Goal: Task Accomplishment & Management: Manage account settings

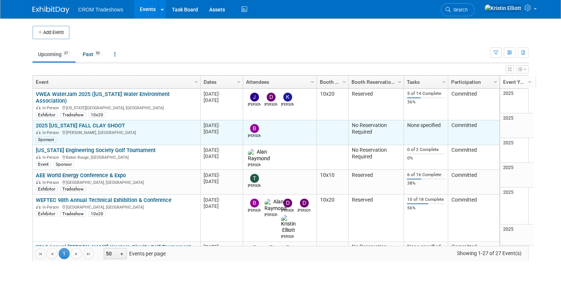
click at [107, 122] on link "2025 [US_STATE] FALL CLAY SHOOT" at bounding box center [80, 125] width 89 height 7
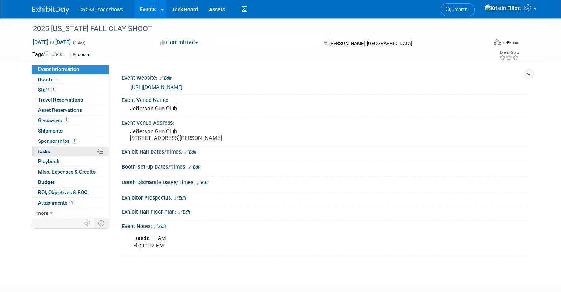
click at [59, 151] on link "0% Tasks 0%" at bounding box center [70, 152] width 77 height 10
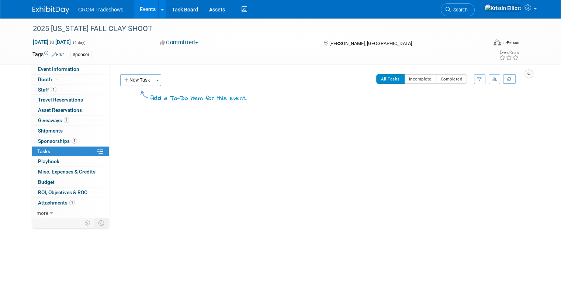
click at [140, 10] on link "Events" at bounding box center [147, 9] width 27 height 18
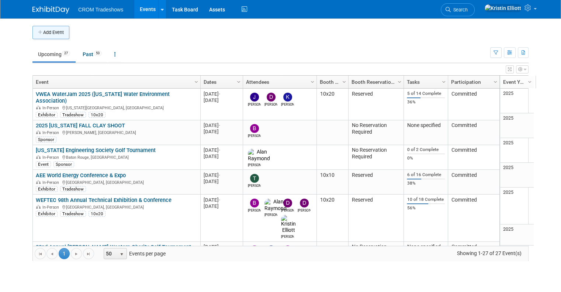
click at [51, 35] on button "Add Event" at bounding box center [50, 32] width 37 height 13
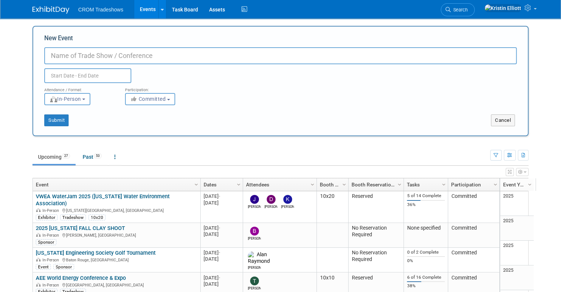
click at [200, 55] on input "New Event" at bounding box center [280, 55] width 473 height 17
paste input "Ft. [PERSON_NAME] Ducks Unlimited Dinner"
type input "Ft. [PERSON_NAME] Ducks Unlimited Dinner"
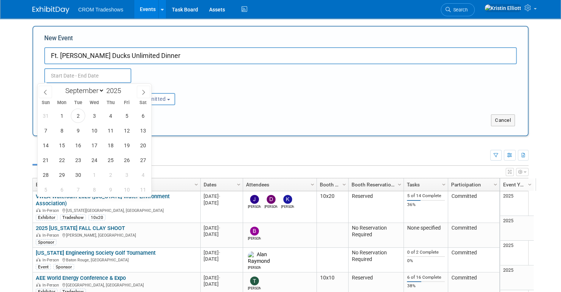
click at [71, 81] on input "text" at bounding box center [87, 75] width 87 height 15
click at [146, 91] on icon at bounding box center [143, 92] width 5 height 5
select select "9"
click at [95, 144] on span "15" at bounding box center [94, 145] width 14 height 14
type input "[DATE] to [DATE]"
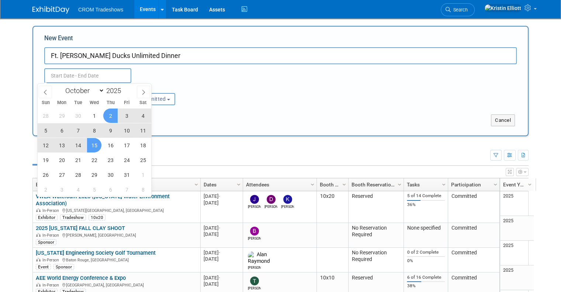
type input "[DATE] to [DATE]"
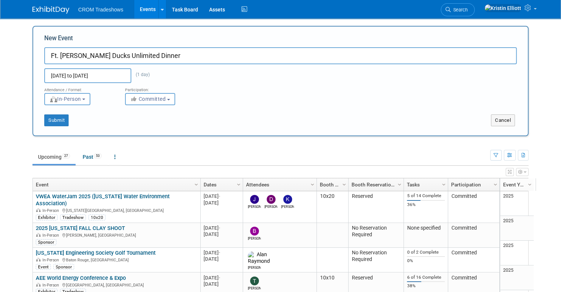
click at [201, 42] on div "New Event Ft. Myers Ducks Unlimited Dinner Oct 15, 2025 to Oct 15, 2025 (1 day)…" at bounding box center [280, 58] width 473 height 49
click at [58, 119] on button "Submit" at bounding box center [56, 120] width 24 height 12
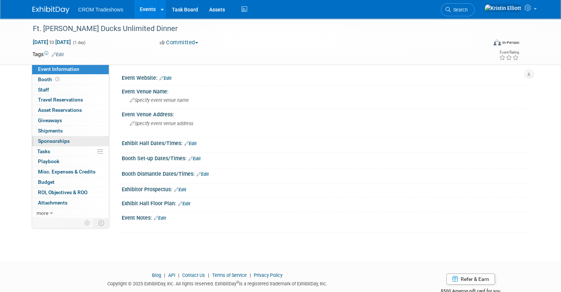
click at [57, 142] on span "Sponsorships 0" at bounding box center [54, 141] width 32 height 6
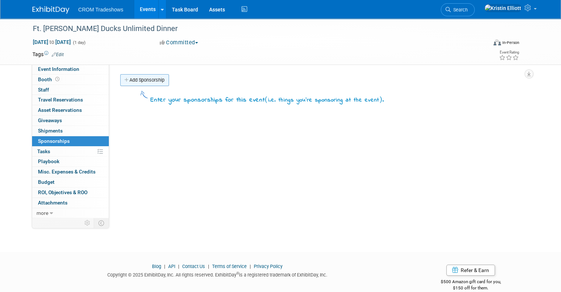
click at [141, 74] on link "Add Sponsorship" at bounding box center [144, 80] width 49 height 12
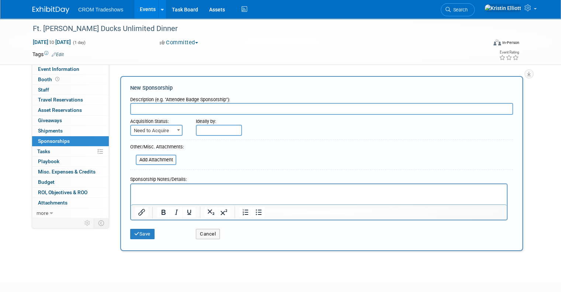
click at [275, 107] on input "text" at bounding box center [321, 109] width 383 height 12
paste input "o Pintail table: $2,000"
click at [137, 108] on input "o Pintail table: $2,000" at bounding box center [321, 109] width 383 height 12
click at [207, 185] on html at bounding box center [319, 189] width 376 height 10
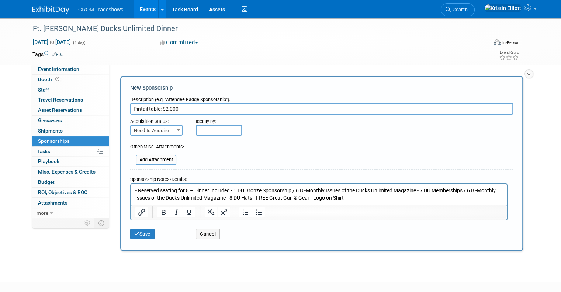
click at [193, 107] on input "Pintail table: $2,000" at bounding box center [321, 109] width 383 height 12
type input "Pintail Table Sponsor"
click at [167, 130] on span "Need to Acquire" at bounding box center [156, 130] width 51 height 10
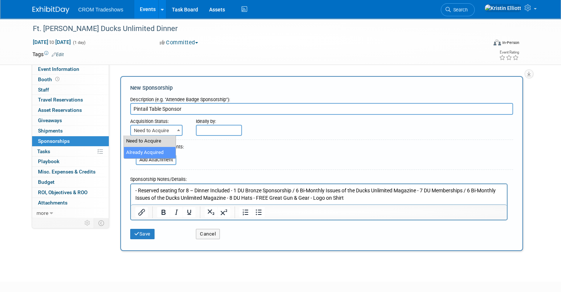
select select "2"
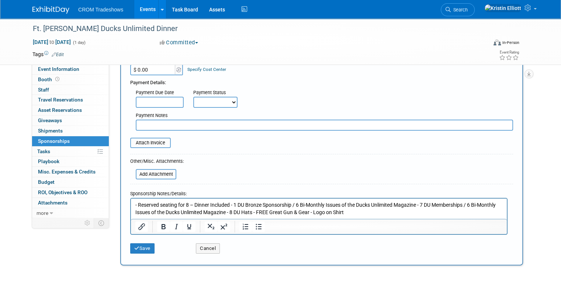
scroll to position [94, 0]
click at [138, 249] on button "Save" at bounding box center [142, 247] width 24 height 10
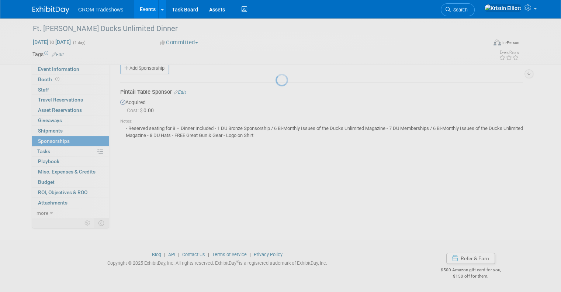
scroll to position [12, 0]
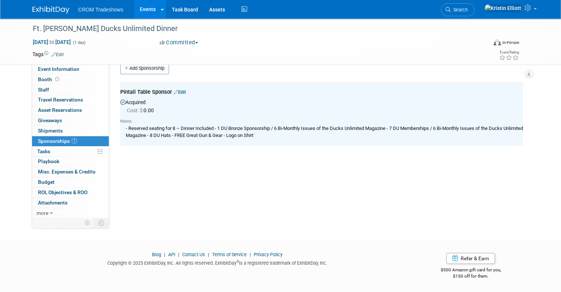
click at [61, 68] on span "Event Information" at bounding box center [58, 69] width 41 height 6
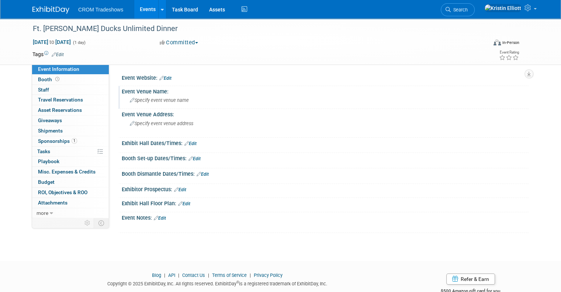
click at [164, 98] on span "Specify event venue name" at bounding box center [159, 100] width 59 height 6
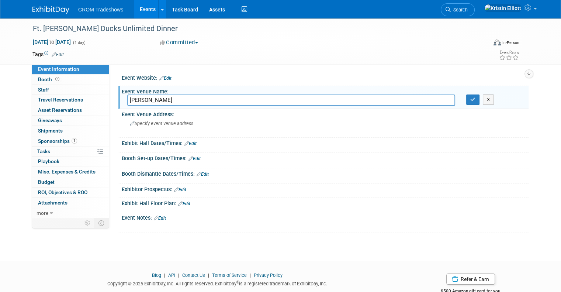
type input "[PERSON_NAME]"
click at [199, 116] on div "Event Venue Address:" at bounding box center [325, 113] width 407 height 9
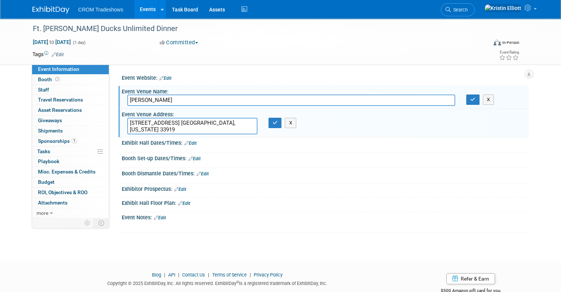
type textarea "[STREET_ADDRESS] [GEOGRAPHIC_DATA], [US_STATE] 33919"
click at [271, 119] on button "button" at bounding box center [275, 123] width 13 height 10
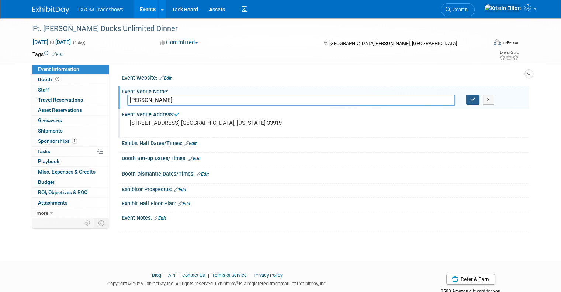
click at [473, 98] on button "button" at bounding box center [472, 99] width 13 height 10
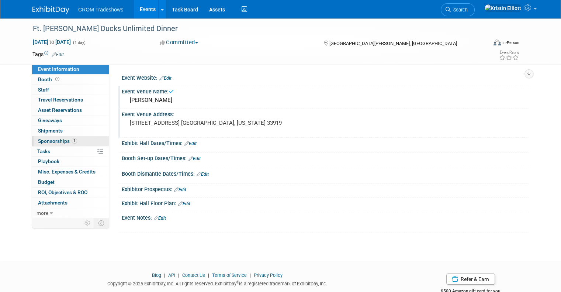
click at [63, 140] on span "Sponsorships 1" at bounding box center [57, 141] width 39 height 6
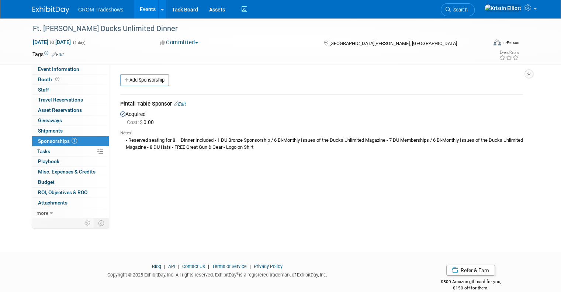
click at [180, 104] on link "Edit" at bounding box center [180, 104] width 12 height 6
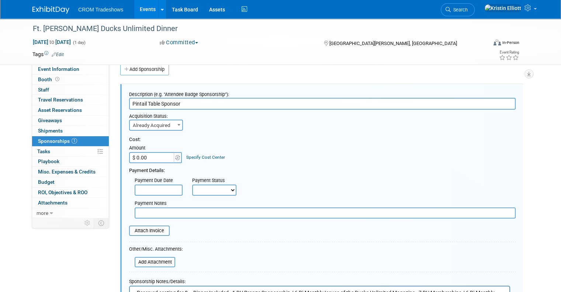
click at [140, 156] on input "$ 0.00" at bounding box center [152, 157] width 46 height 11
type input "$ 2,009.90"
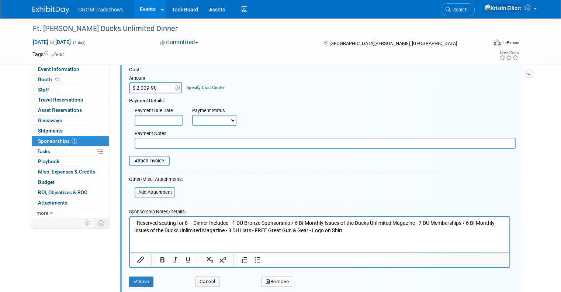
scroll to position [81, 0]
click at [139, 279] on button "Save" at bounding box center [141, 281] width 24 height 10
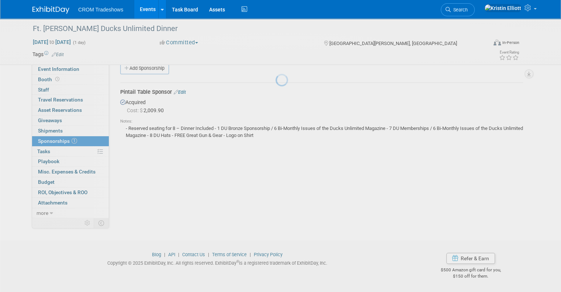
scroll to position [11, 0]
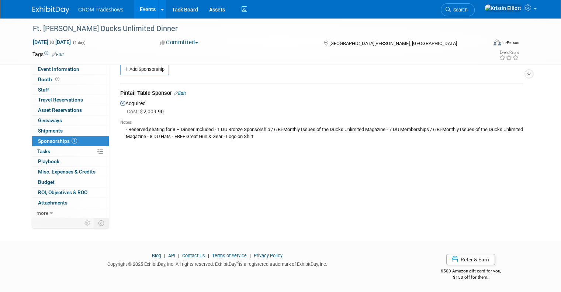
click at [178, 92] on link "Edit" at bounding box center [180, 93] width 12 height 6
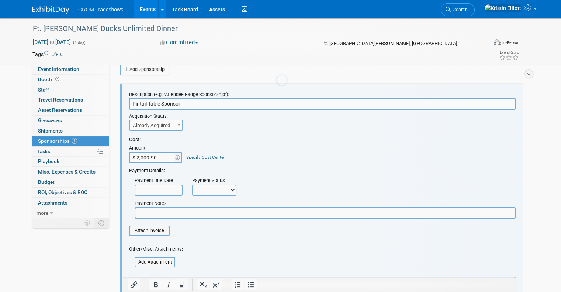
scroll to position [0, 0]
click at [170, 213] on input "text" at bounding box center [325, 212] width 381 height 11
paste input "Ticket Code: 110444-131604-3817208927"
click at [234, 208] on input "Ticket Code: 110444-131604-3817208927" at bounding box center [325, 212] width 381 height 11
paste input "Order Summary #1987180"
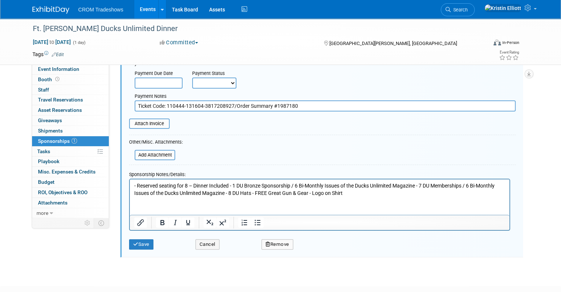
scroll to position [120, 0]
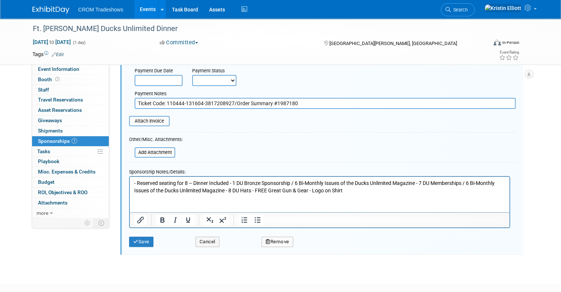
type input "Ticket Code: 110444-131604-3817208927/Order Summary #1987180"
click at [141, 246] on div "Save Cancel Remove" at bounding box center [322, 239] width 387 height 23
click at [141, 241] on button "Save" at bounding box center [141, 242] width 24 height 10
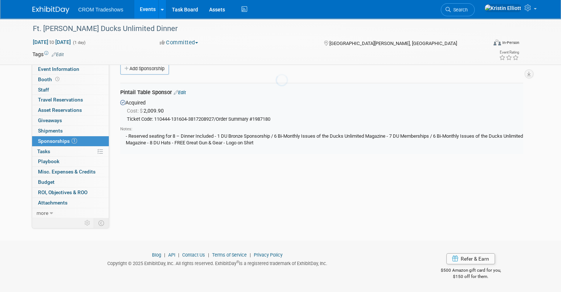
scroll to position [11, 0]
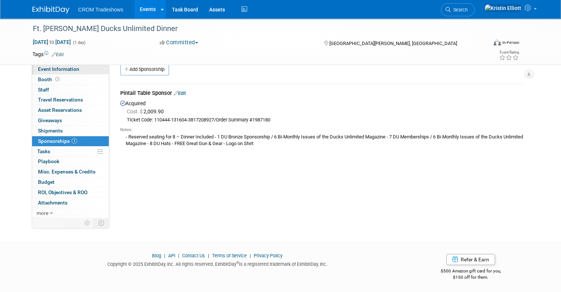
click at [70, 70] on span "Event Information" at bounding box center [58, 69] width 41 height 6
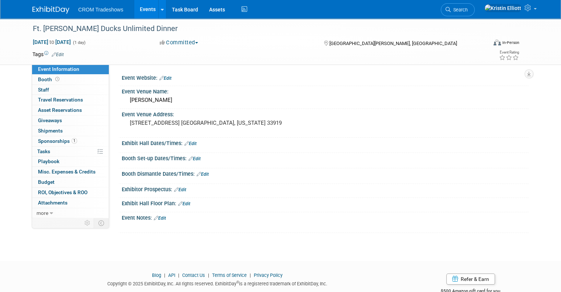
click at [158, 216] on link "Edit" at bounding box center [160, 218] width 12 height 5
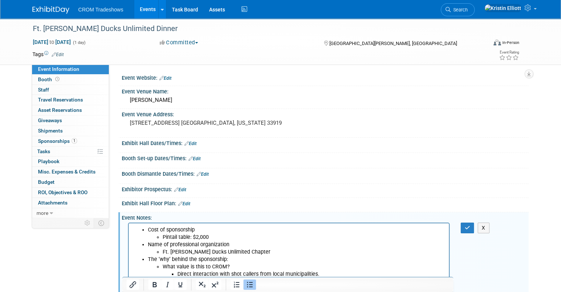
scroll to position [111, 0]
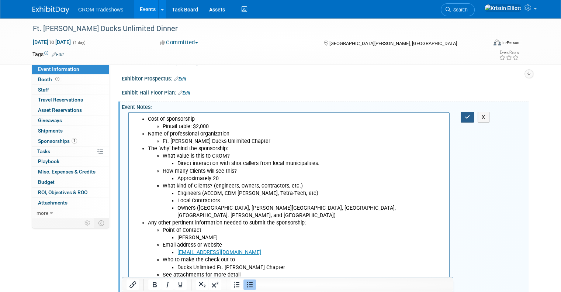
click at [470, 114] on icon "button" at bounding box center [468, 116] width 6 height 5
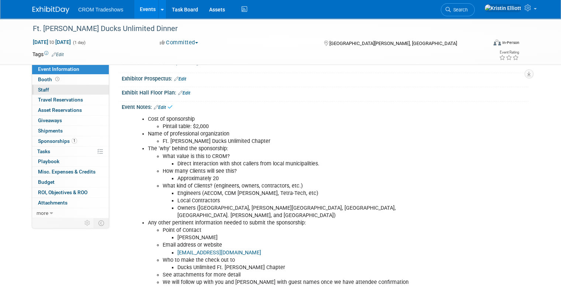
click at [52, 94] on link "0 Staff 0" at bounding box center [70, 90] width 77 height 10
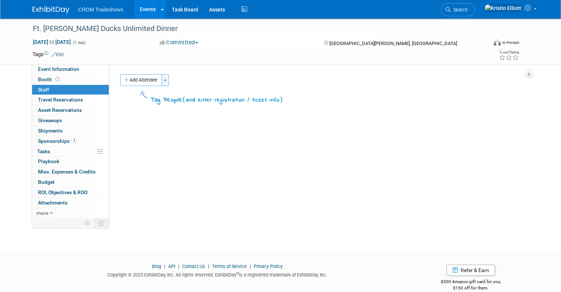
click at [162, 81] on button "Toggle Dropdown" at bounding box center [165, 80] width 7 height 12
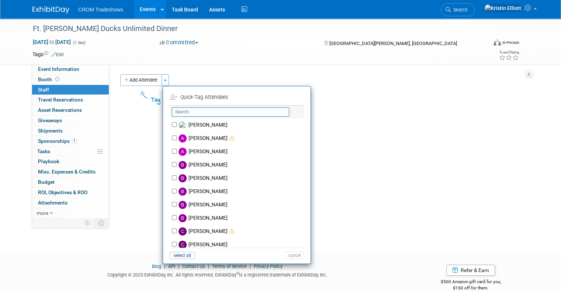
click at [202, 111] on input "text" at bounding box center [230, 111] width 117 height 9
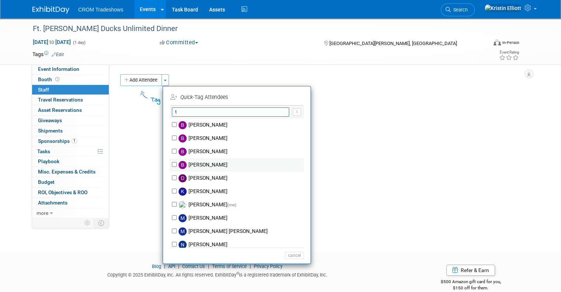
scroll to position [18, 0]
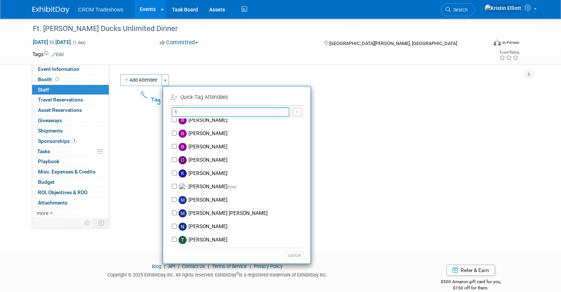
type input "t"
click at [433, 108] on div "Add Attendee Toggle Dropdown Quick -Tag Attendees Apply t X (me) select all" at bounding box center [321, 93] width 403 height 38
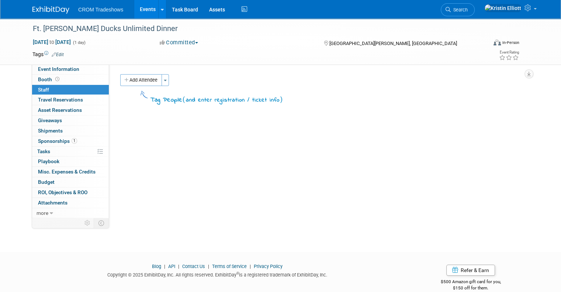
click at [126, 54] on td at bounding box center [250, 54] width 373 height 7
click at [533, 8] on icon at bounding box center [529, 7] width 8 height 7
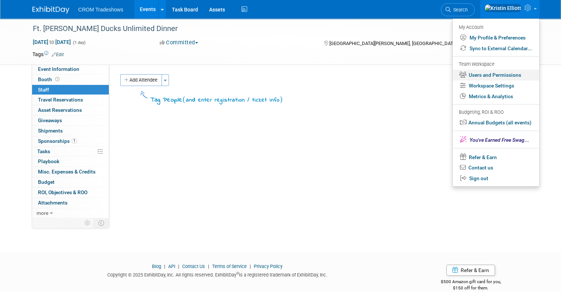
click at [506, 77] on link "Users and Permissions" at bounding box center [496, 75] width 87 height 11
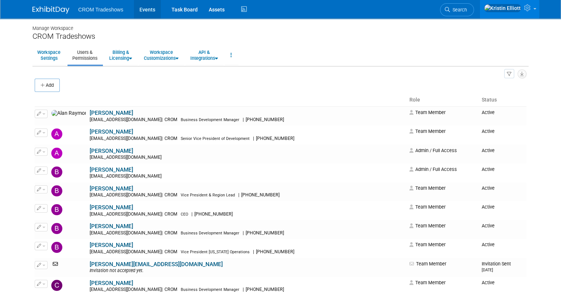
click at [139, 15] on link "Events" at bounding box center [147, 9] width 27 height 18
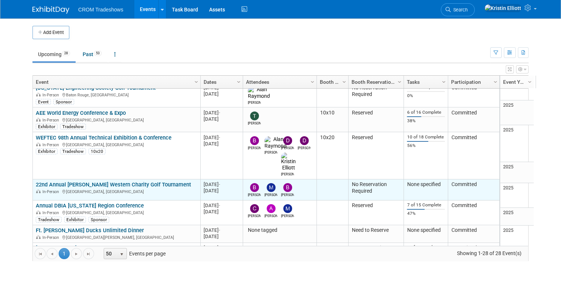
scroll to position [63, 0]
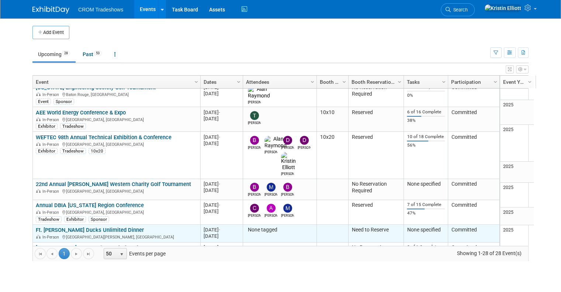
click at [94, 227] on link "Ft. [PERSON_NAME] Ducks Unlimited Dinner" at bounding box center [90, 230] width 108 height 7
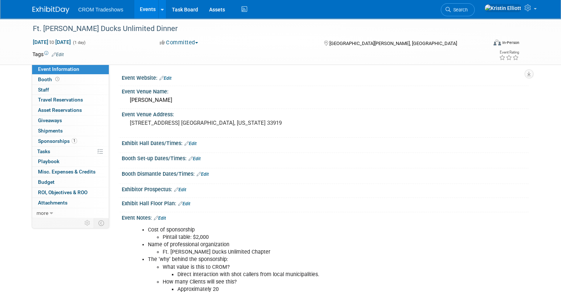
click at [162, 79] on link "Edit" at bounding box center [165, 78] width 12 height 5
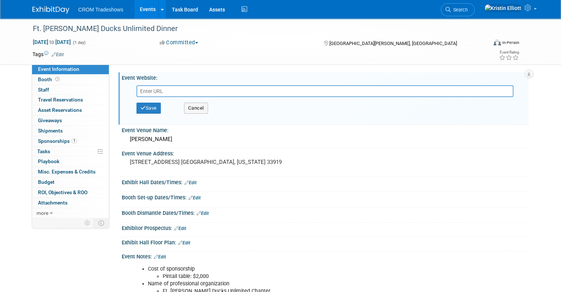
click at [168, 90] on input "text" at bounding box center [325, 91] width 377 height 12
click at [147, 105] on button "Save" at bounding box center [149, 108] width 24 height 11
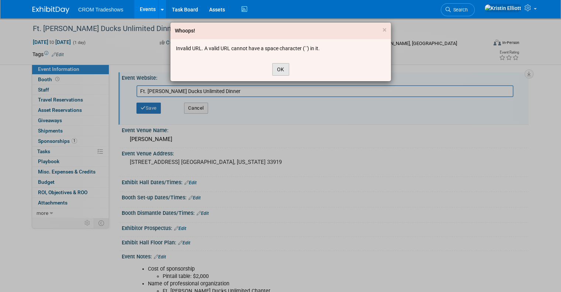
click at [287, 69] on button "OK" at bounding box center [280, 69] width 17 height 13
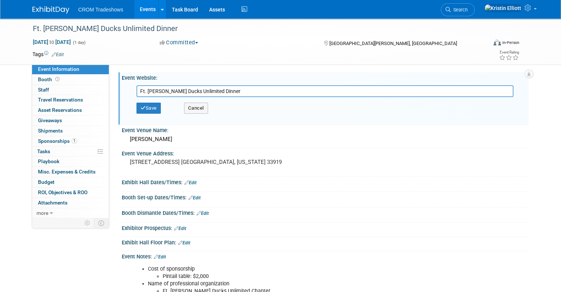
click at [201, 94] on input "Ft. [PERSON_NAME] Ducks Unlimited Dinner" at bounding box center [325, 91] width 377 height 12
click at [205, 85] on input "Ft. [PERSON_NAME] Ducks Unlimited Dinner" at bounding box center [325, 91] width 377 height 12
paste input "https://ducksunlimited.myeventscenter.com/event/2025-Fort-Myers-Ducks-Unlimited…"
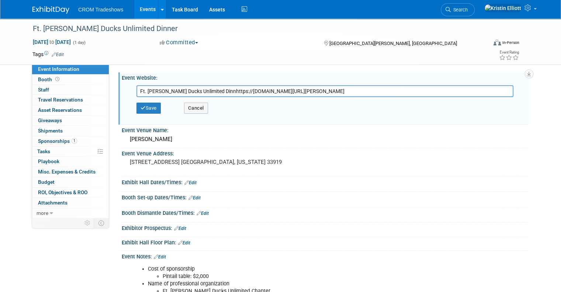
click at [205, 85] on input "Ft. Myers Ducks Unlimited Dinnhttps://ducksunlimited.myeventscenter.com/event/2…" at bounding box center [325, 91] width 377 height 12
click at [199, 91] on input "Ft. Myers Ducks Unlimited Dinnhttps://ducksunlimited.myeventscenter.com/event/2…" at bounding box center [325, 91] width 377 height 12
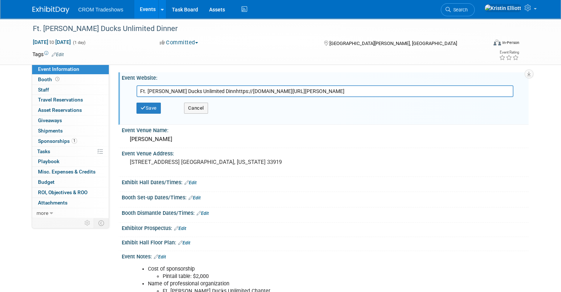
paste input "https://ducksunlimited.myeventscenter.com/event/2025-Fort-Myers-Ducks-Unlimited…"
type input "https://ducksunlimited.myeventscenter.com/event/2025-Fort-Myers-Ducks-Unlimited…"
click at [148, 108] on button "Save" at bounding box center [149, 108] width 24 height 11
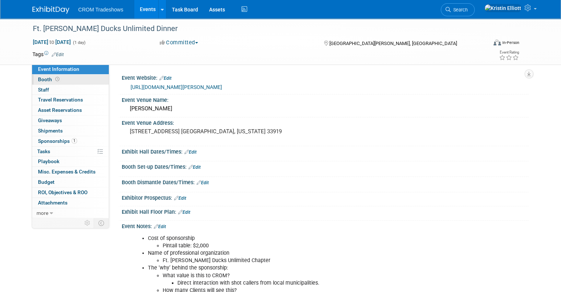
click at [68, 78] on link "Booth" at bounding box center [70, 80] width 77 height 10
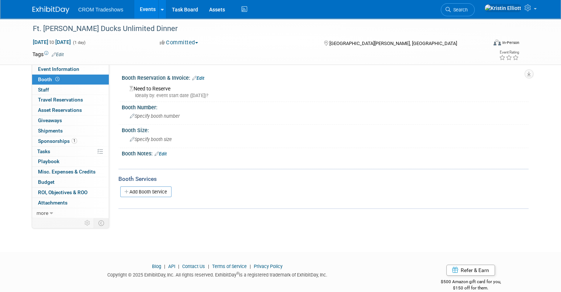
click at [198, 79] on link "Edit" at bounding box center [198, 78] width 12 height 5
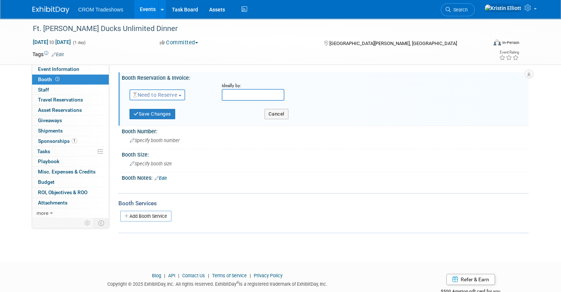
click at [171, 97] on span "Need to Reserve" at bounding box center [155, 95] width 44 height 6
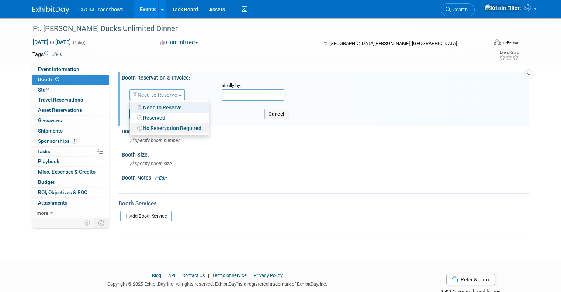
click at [167, 126] on link "No Reservation Required" at bounding box center [169, 128] width 79 height 10
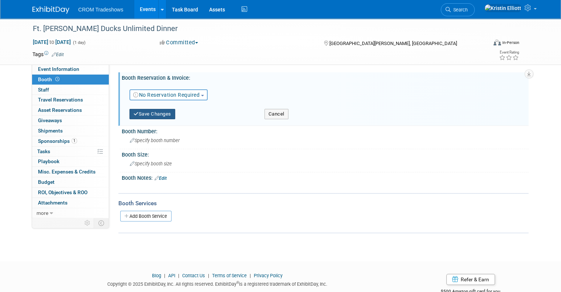
click at [162, 118] on button "Save Changes" at bounding box center [153, 114] width 46 height 10
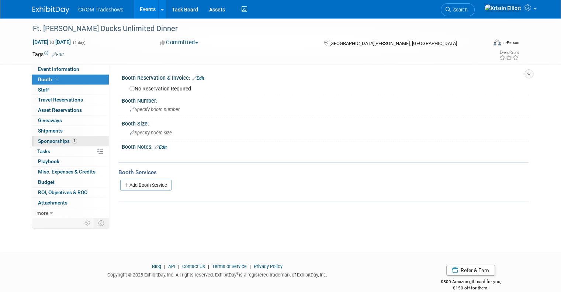
click at [62, 142] on span "Sponsorships 1" at bounding box center [57, 141] width 39 height 6
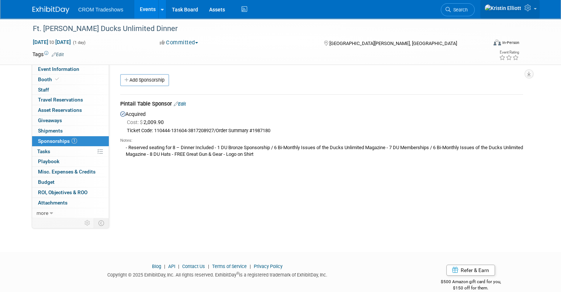
click at [531, 11] on icon at bounding box center [529, 7] width 8 height 7
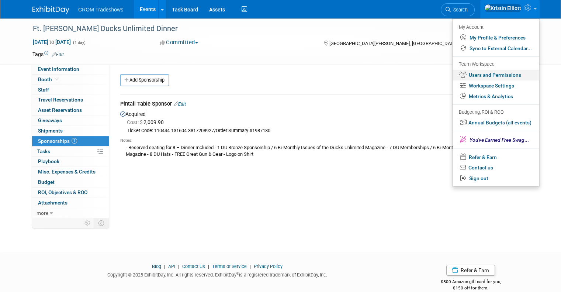
click at [505, 75] on link "Users and Permissions" at bounding box center [496, 75] width 87 height 11
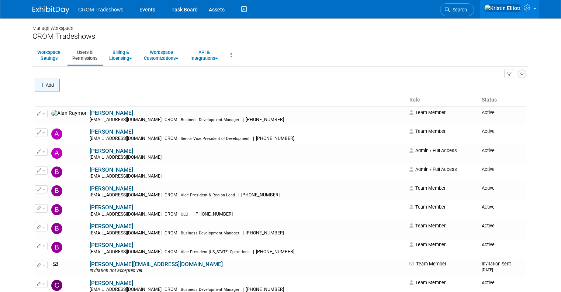
click at [44, 84] on button "Add" at bounding box center [47, 85] width 25 height 13
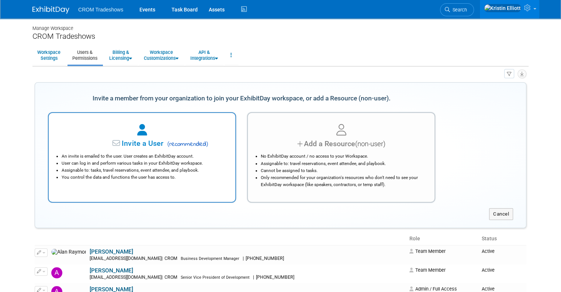
click at [117, 136] on div at bounding box center [142, 130] width 168 height 16
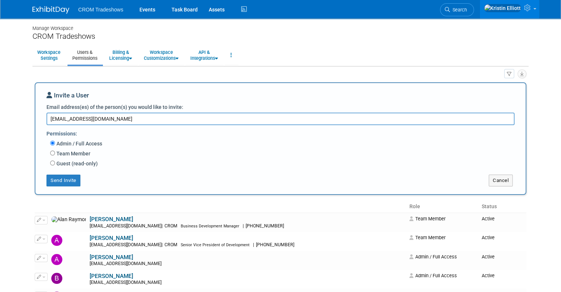
type textarea "[EMAIL_ADDRESS][DOMAIN_NAME]"
click at [58, 151] on label "Team Member" at bounding box center [72, 153] width 35 height 7
click at [55, 151] on input "Team Member" at bounding box center [52, 153] width 5 height 5
radio input "true"
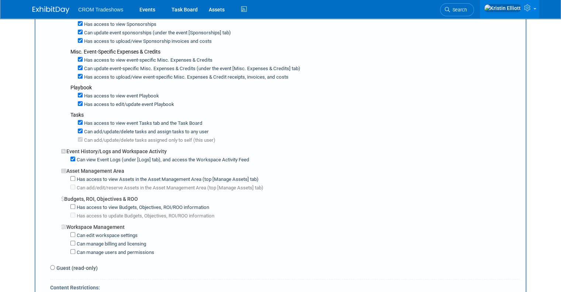
scroll to position [391, 0]
click at [70, 202] on div "Has access to view Budgets, Objectives, ROI/ROO information" at bounding box center [295, 206] width 450 height 8
click at [70, 204] on input "Has access to view Budgets, Objectives, ROI/ROO information" at bounding box center [72, 206] width 5 height 5
checkbox input "true"
click at [70, 212] on input "Has access to update Budgets, Objectives, ROI/ROO information" at bounding box center [72, 214] width 5 height 5
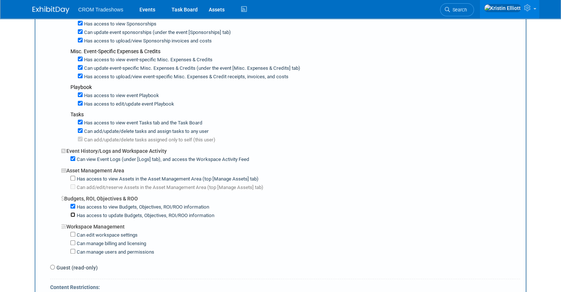
checkbox input "true"
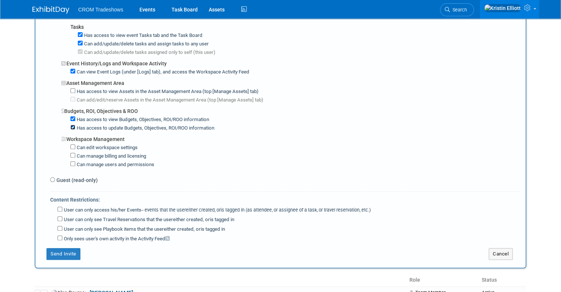
scroll to position [478, 0]
click at [63, 248] on button "Send Invite" at bounding box center [63, 254] width 34 height 12
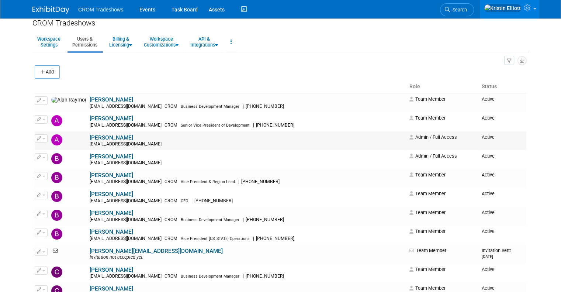
scroll to position [0, 0]
